Goal: Task Accomplishment & Management: Use online tool/utility

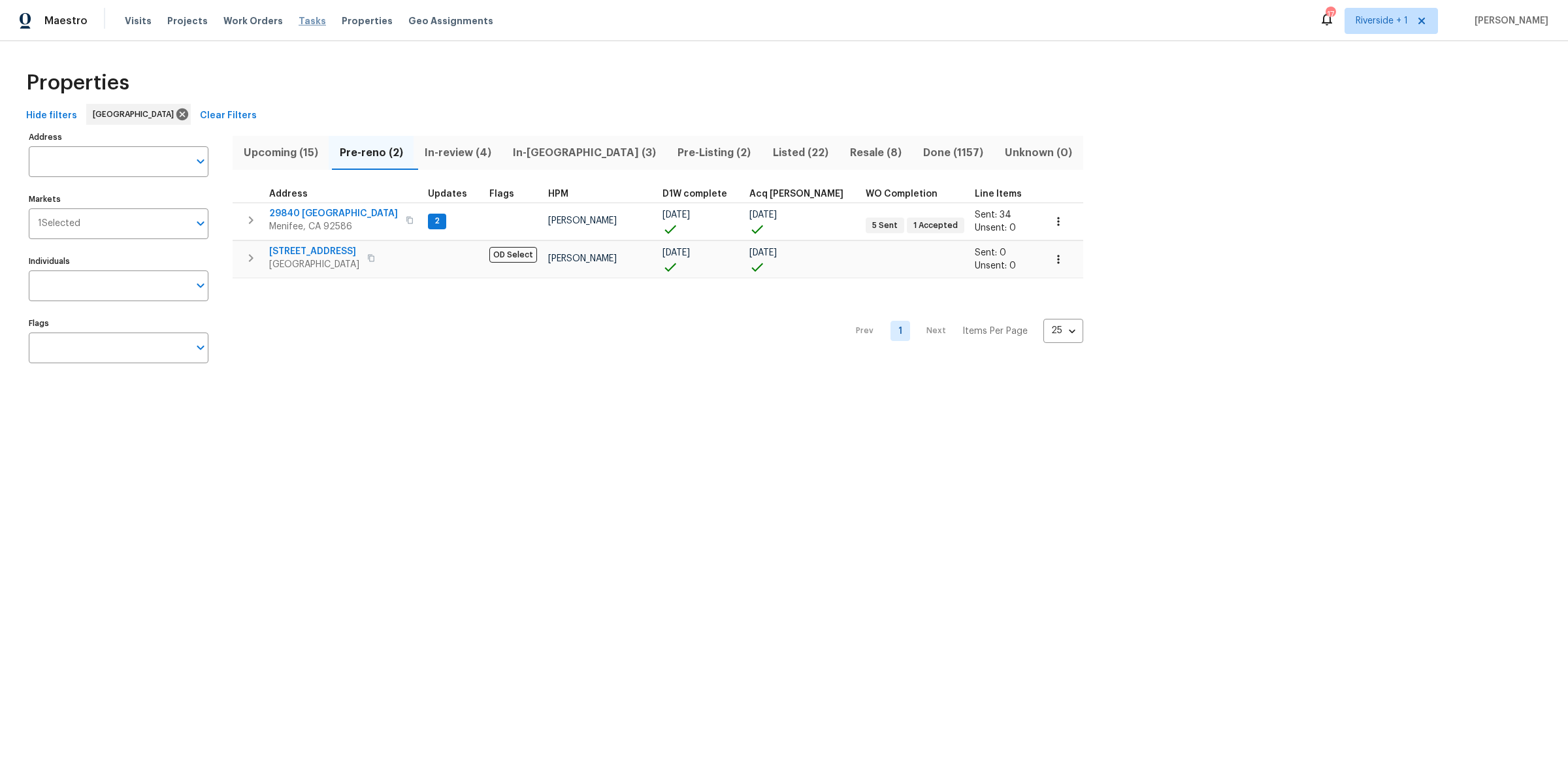
click at [299, 20] on span "Tasks" at bounding box center [312, 21] width 28 height 9
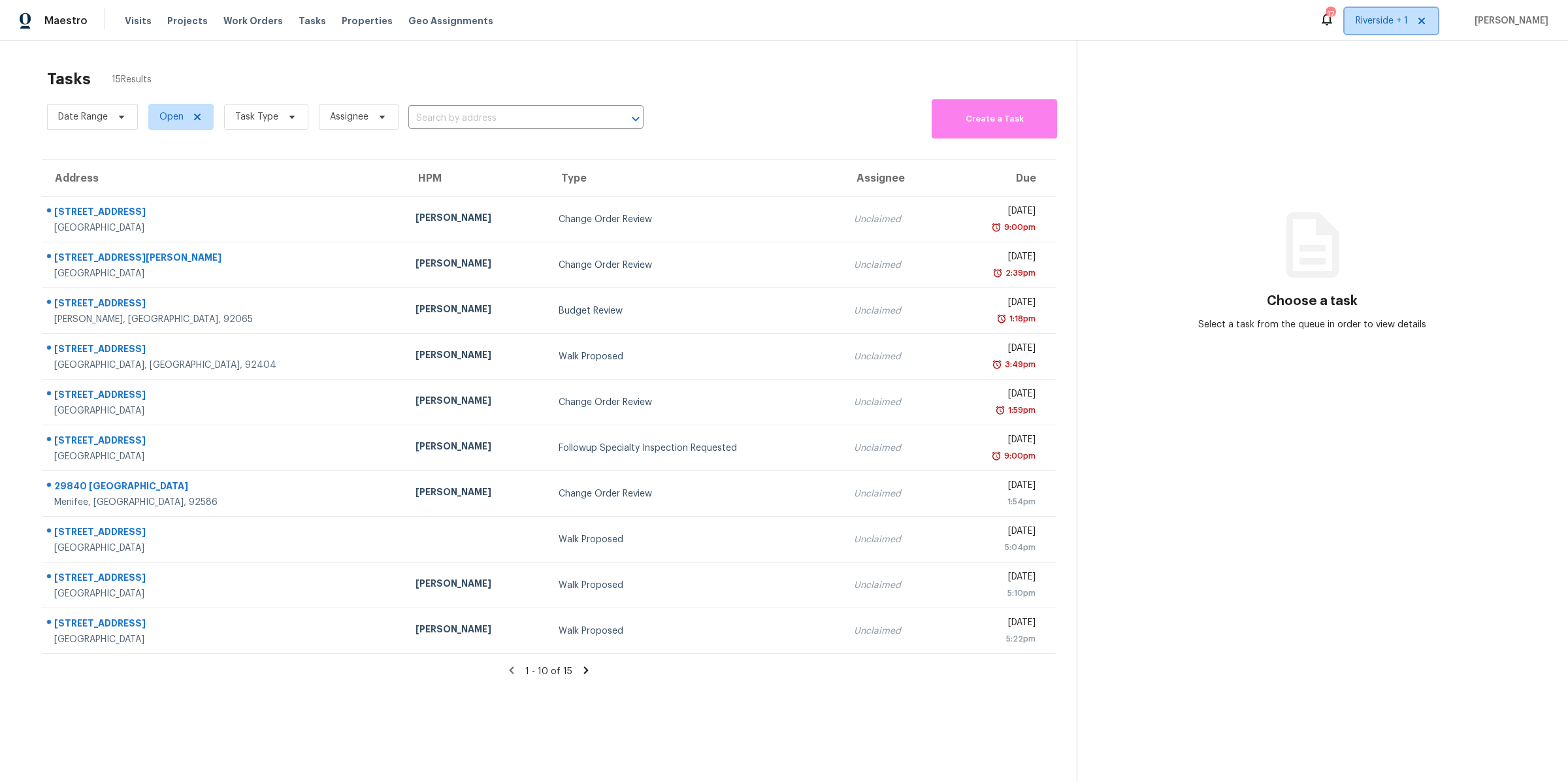
click at [1369, 24] on span "Riverside + 1" at bounding box center [1381, 21] width 53 height 13
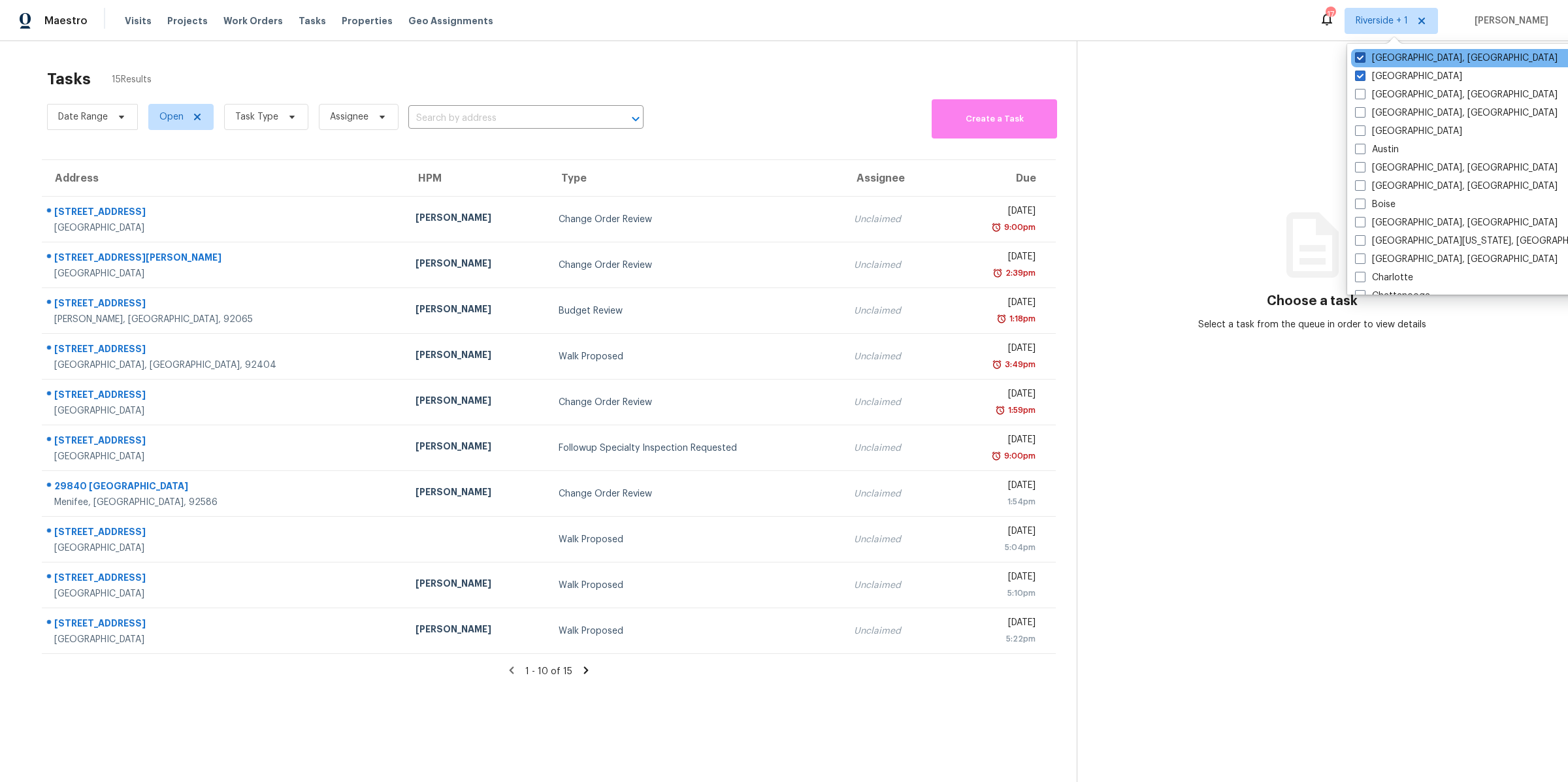
click at [1361, 56] on span at bounding box center [1360, 58] width 11 height 11
click at [1361, 56] on input "San Diego, CA" at bounding box center [1359, 56] width 8 height 8
checkbox input "false"
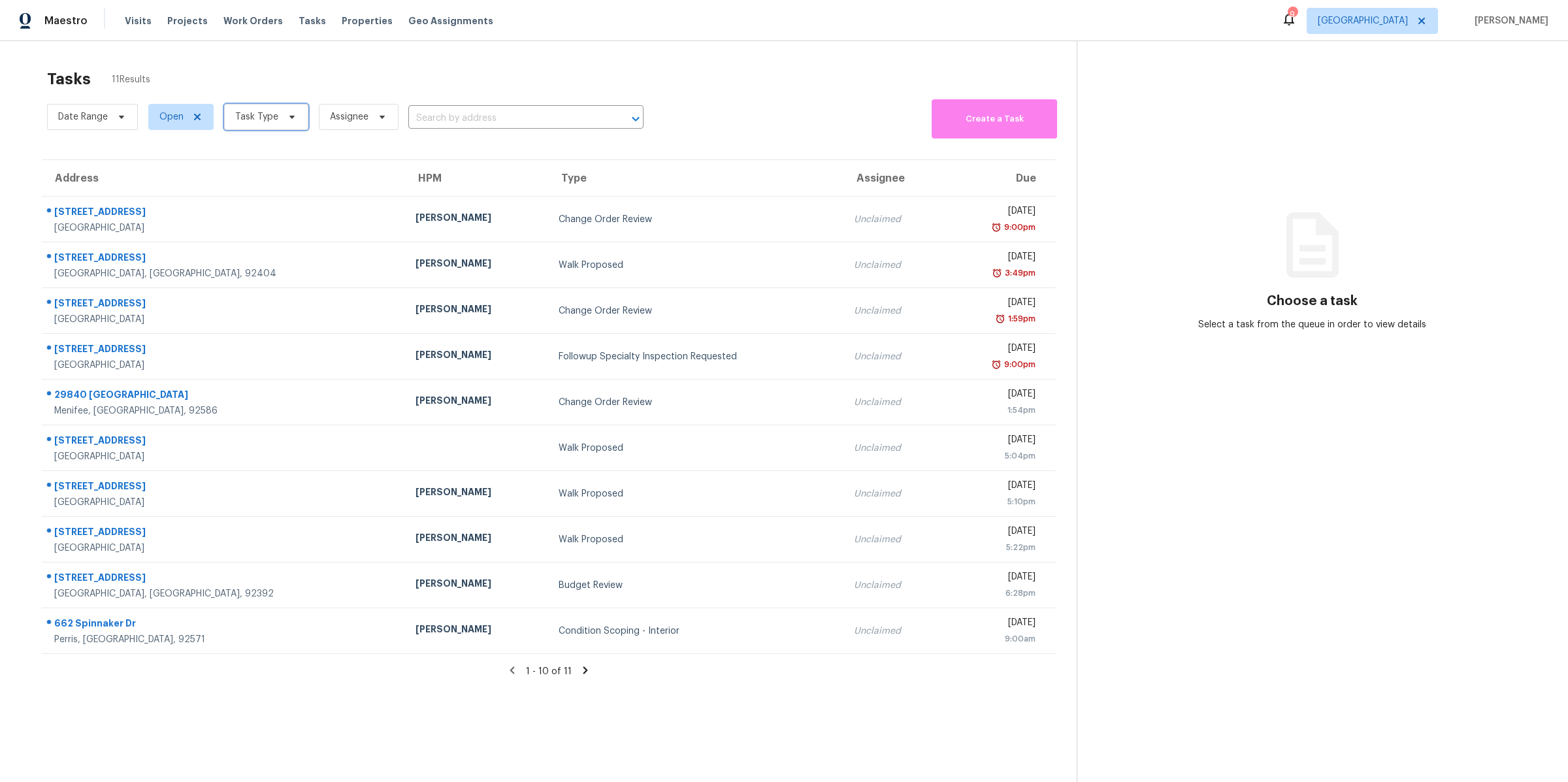
click at [288, 116] on icon at bounding box center [292, 117] width 11 height 11
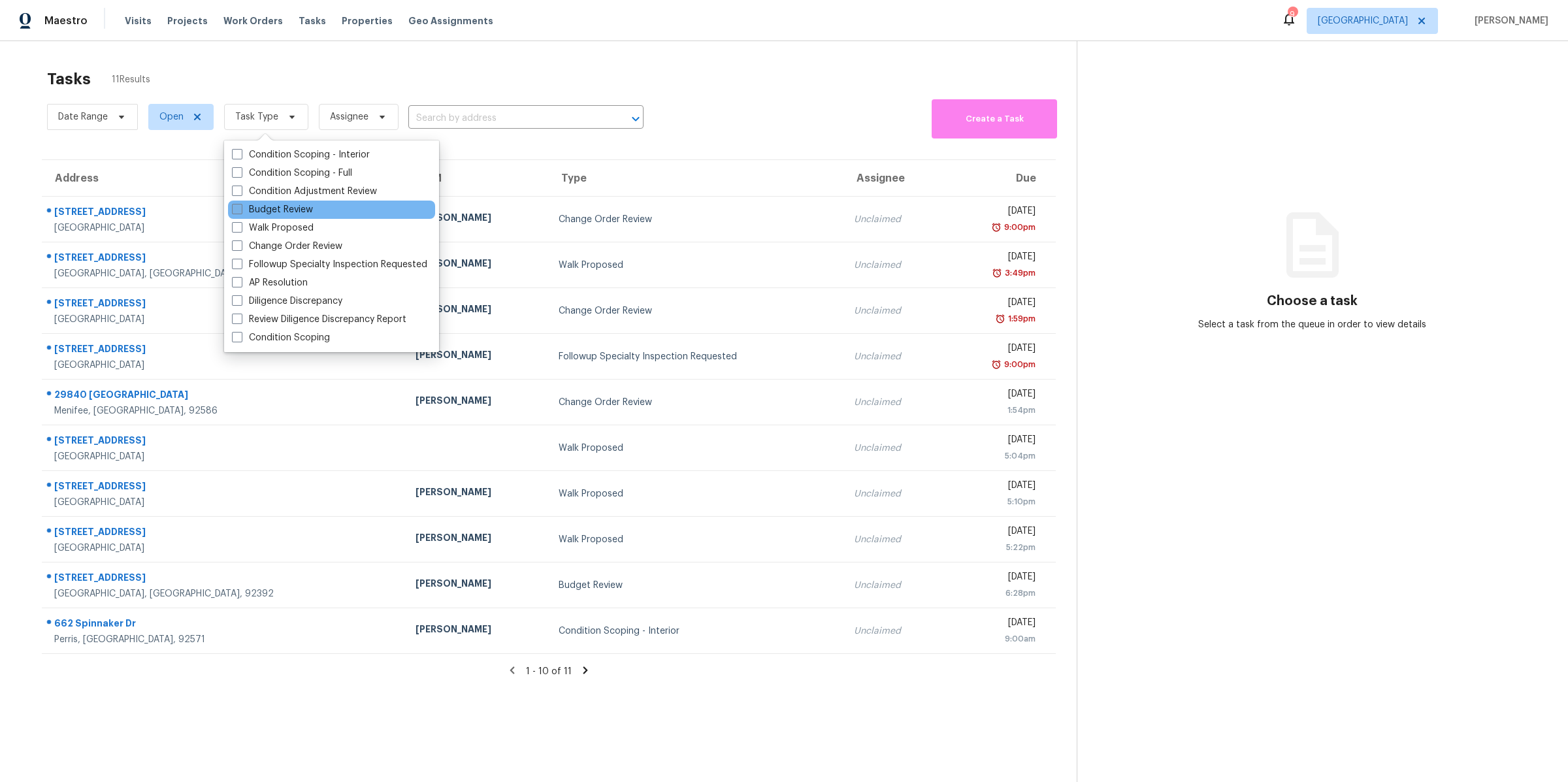
click at [238, 208] on span at bounding box center [237, 209] width 11 height 11
click at [238, 208] on input "Budget Review" at bounding box center [236, 208] width 8 height 8
checkbox input "true"
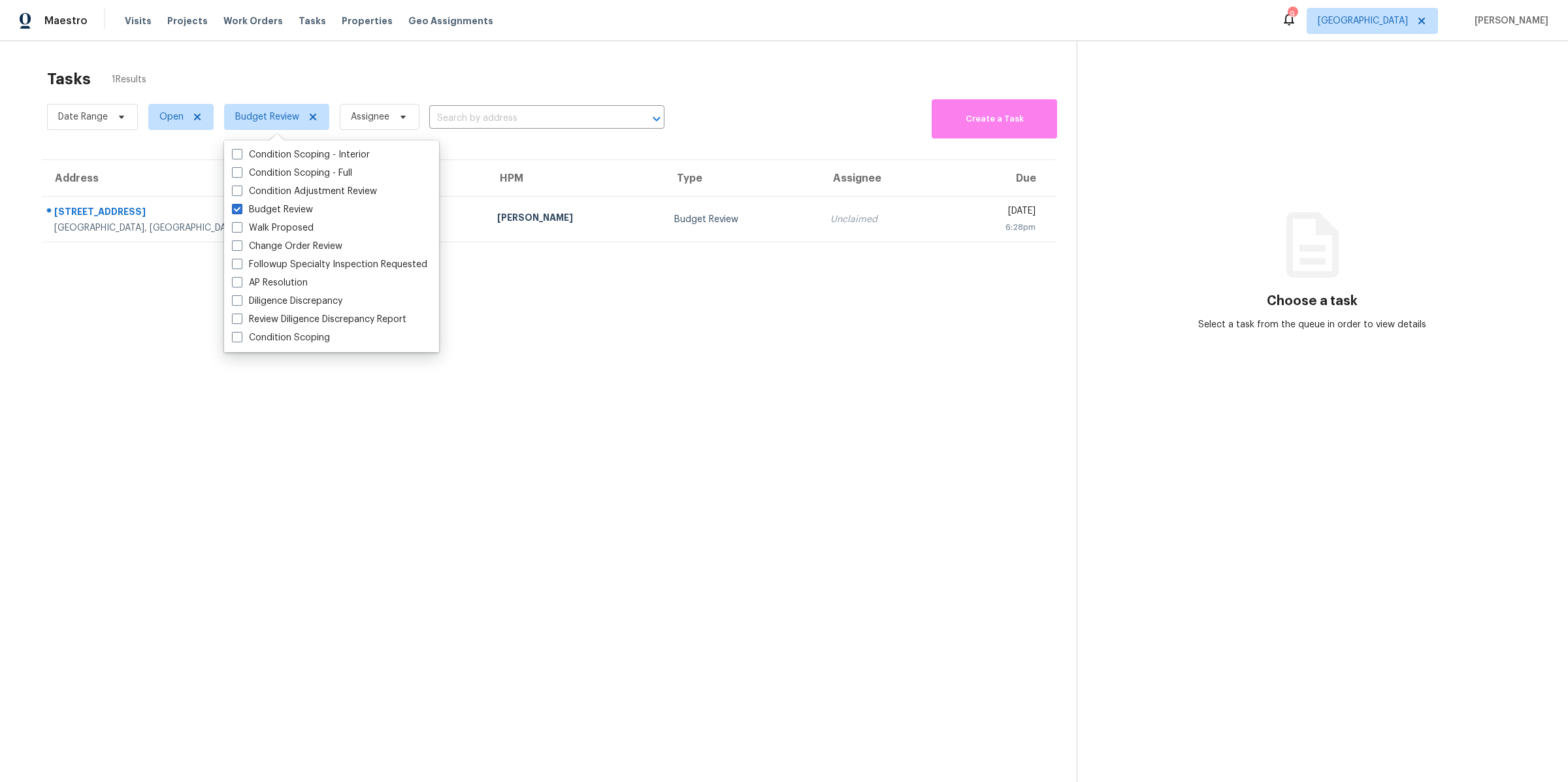
click at [271, 396] on section "Tasks 1 Results Date Range Open Budget Review Assignee ​ Create a Task Address …" at bounding box center [549, 442] width 1055 height 761
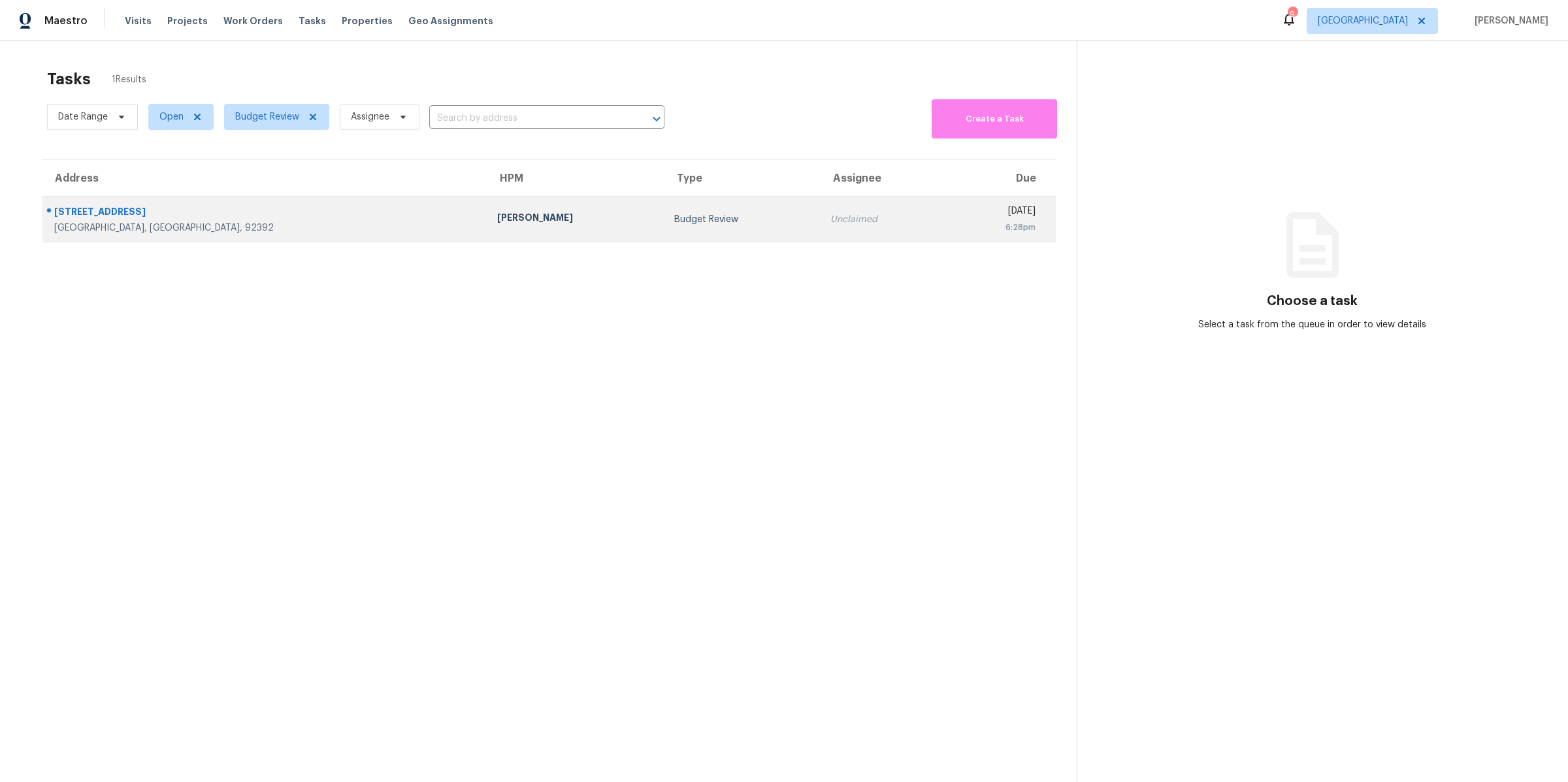
click at [284, 227] on td "13772 Brynwood St Victorville, CA, 92392" at bounding box center [264, 219] width 445 height 46
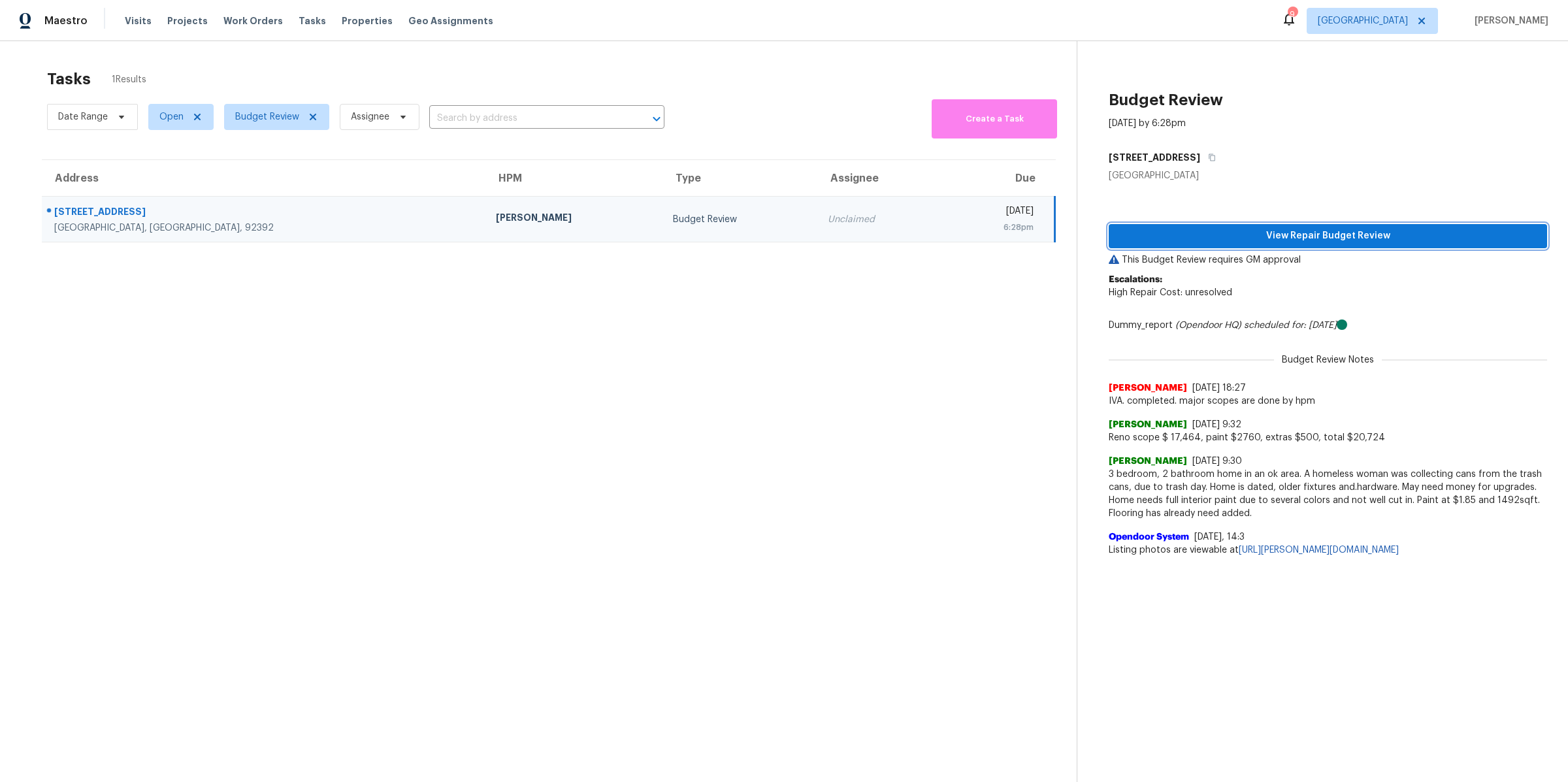
click at [1225, 243] on span "View Repair Budget Review" at bounding box center [1327, 236] width 418 height 17
